Goal: Navigation & Orientation: Find specific page/section

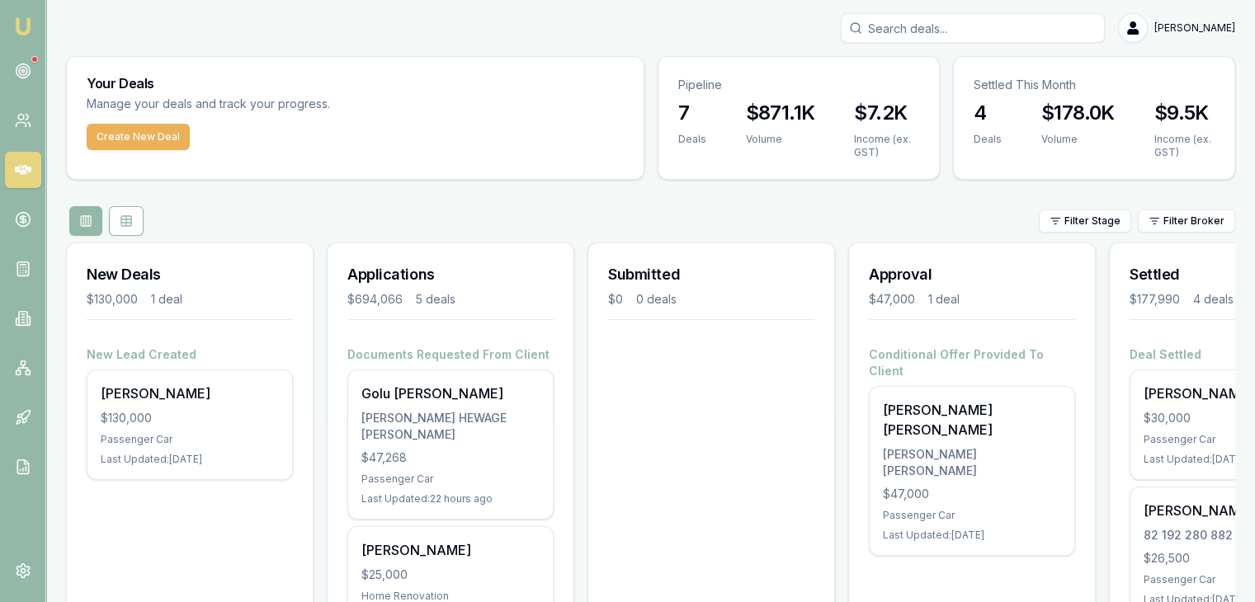
click at [20, 70] on icon at bounding box center [23, 71] width 17 height 17
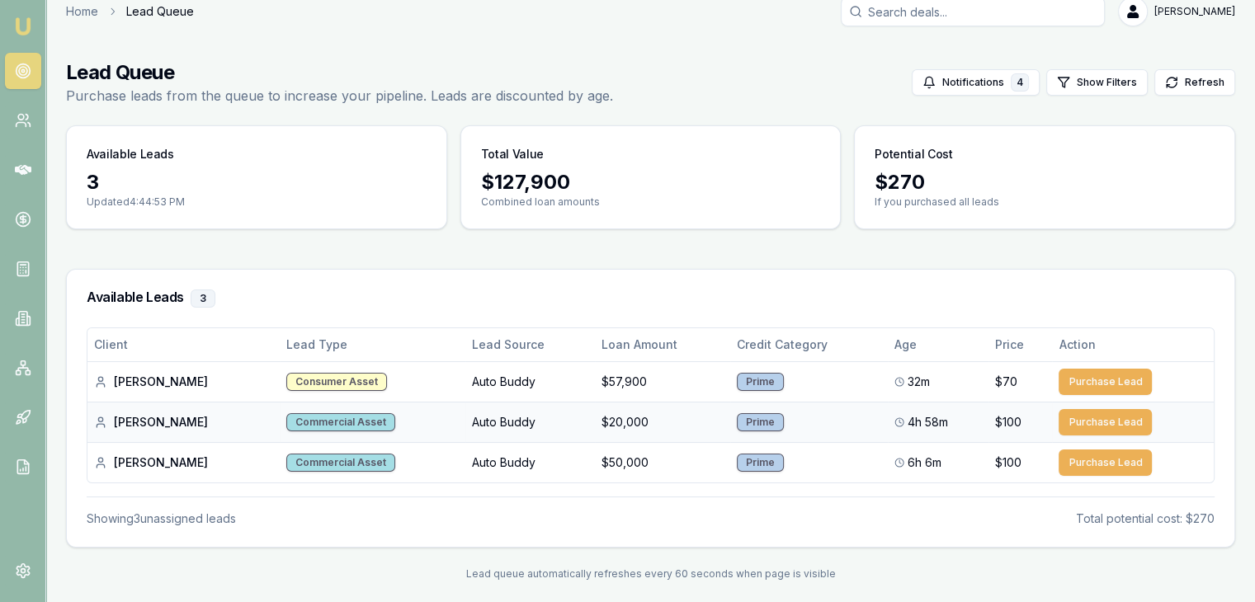
scroll to position [26, 0]
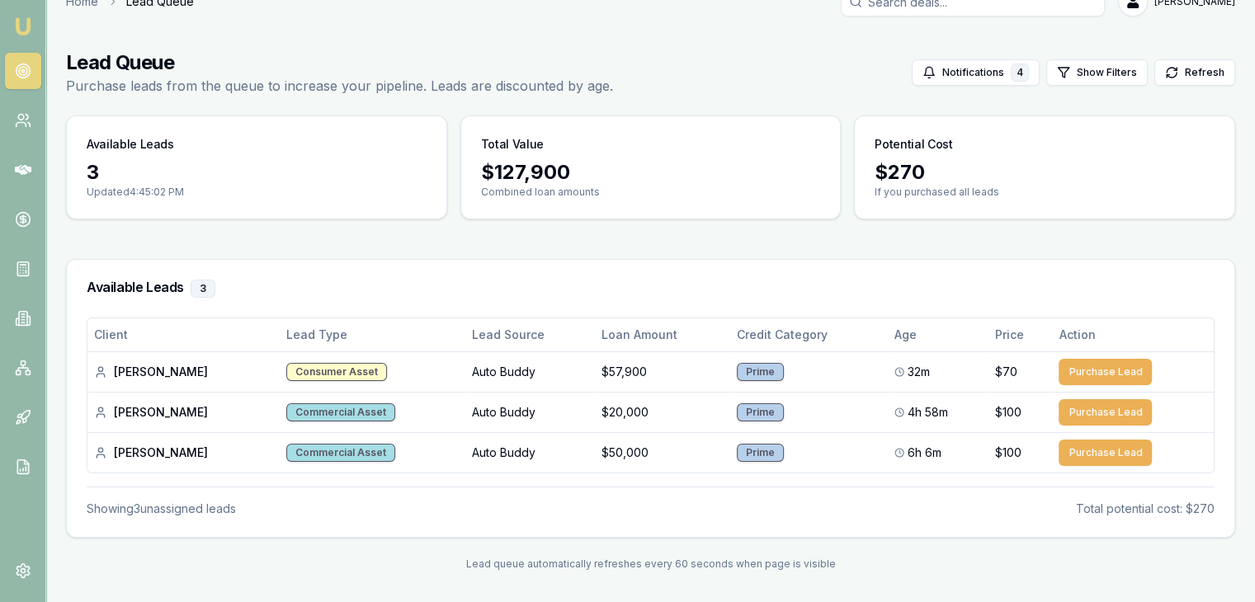
click at [17, 25] on img at bounding box center [23, 27] width 20 height 20
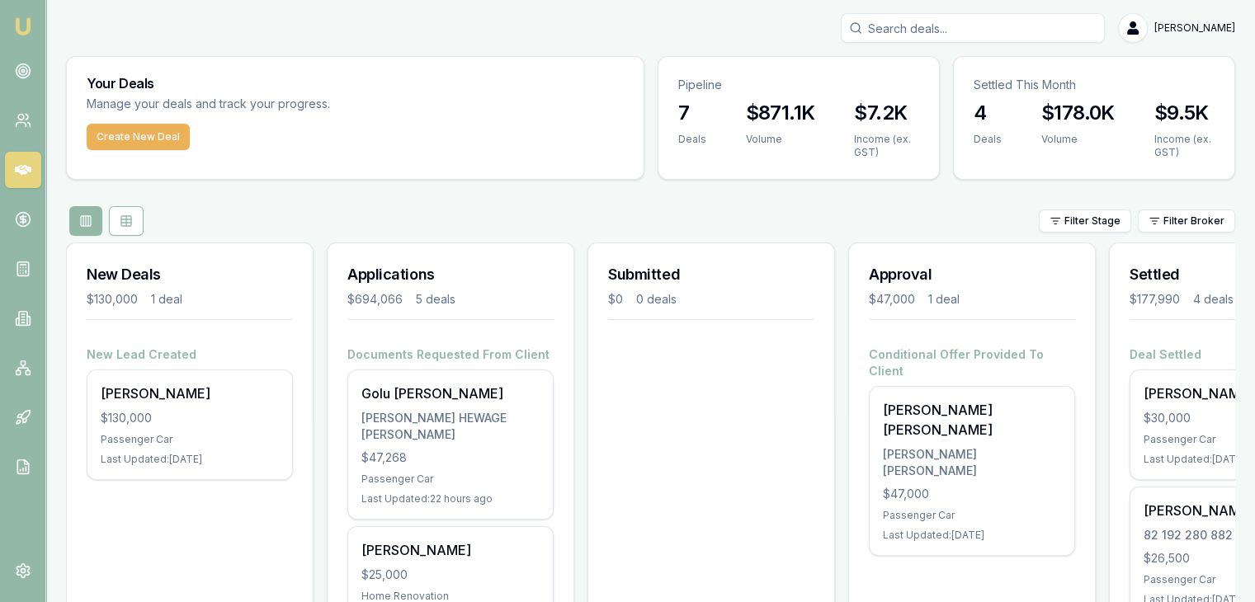
click at [19, 181] on link at bounding box center [23, 170] width 36 height 36
click at [832, 232] on div "Filter Stage Filter Broker" at bounding box center [650, 221] width 1169 height 30
